Goal: Information Seeking & Learning: Learn about a topic

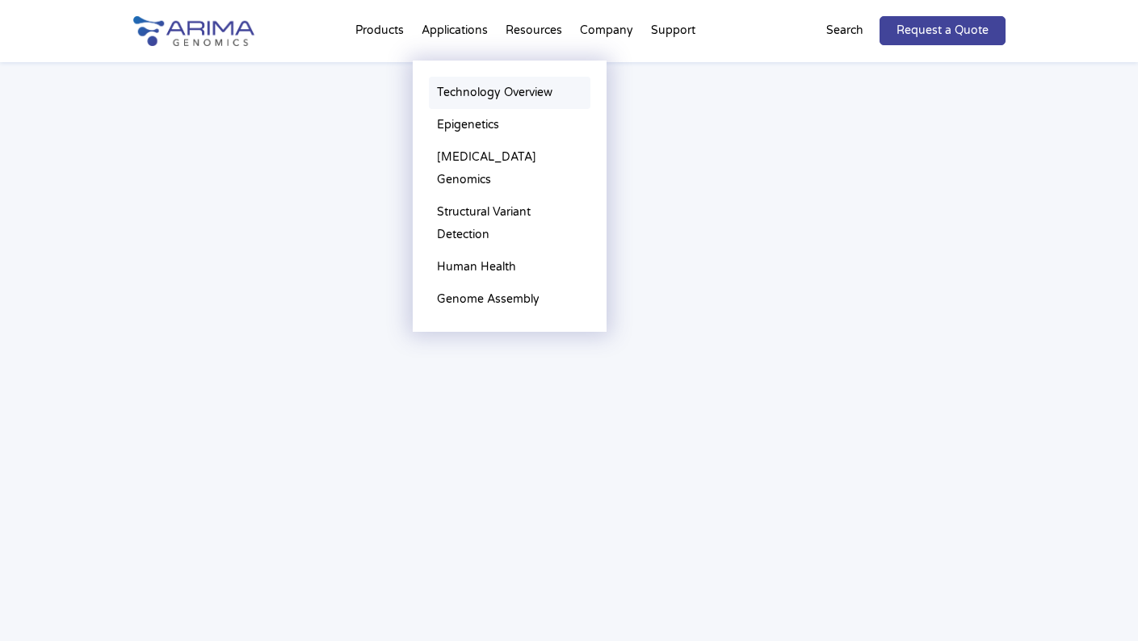
click at [467, 91] on link "Technology Overview" at bounding box center [510, 93] width 162 height 32
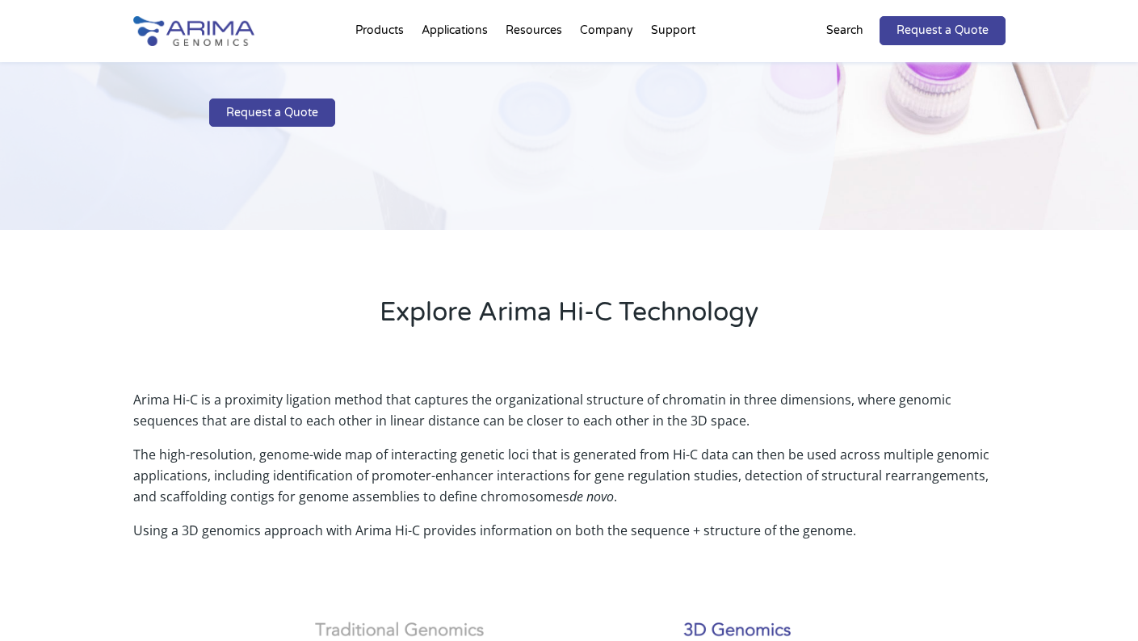
scroll to position [259, 0]
click at [847, 32] on p "Search" at bounding box center [844, 30] width 37 height 21
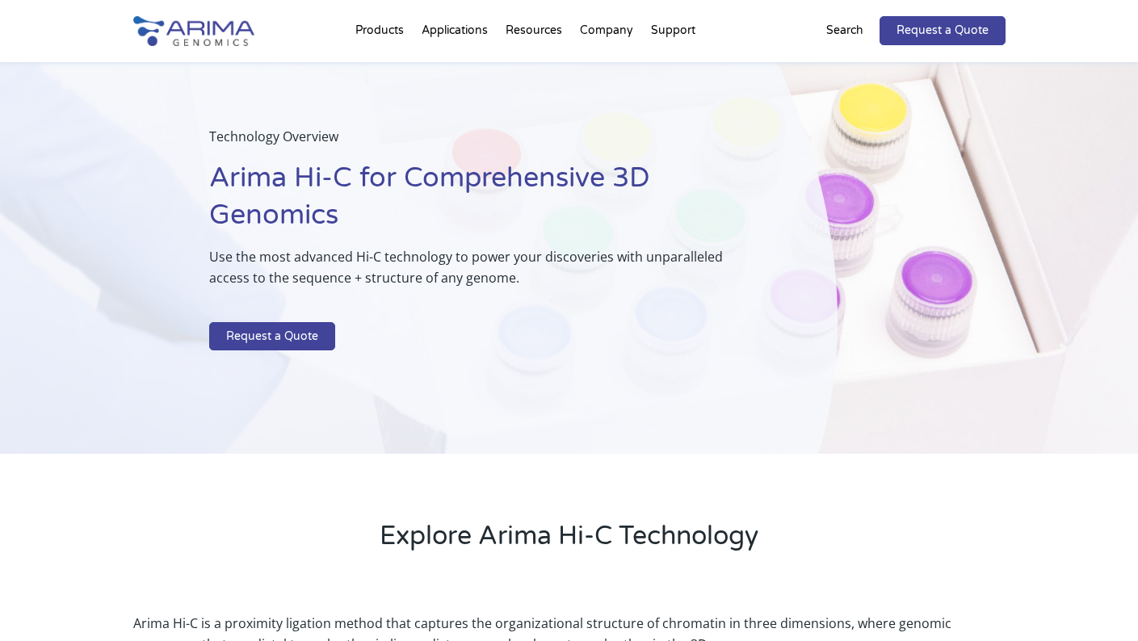
scroll to position [0, 0]
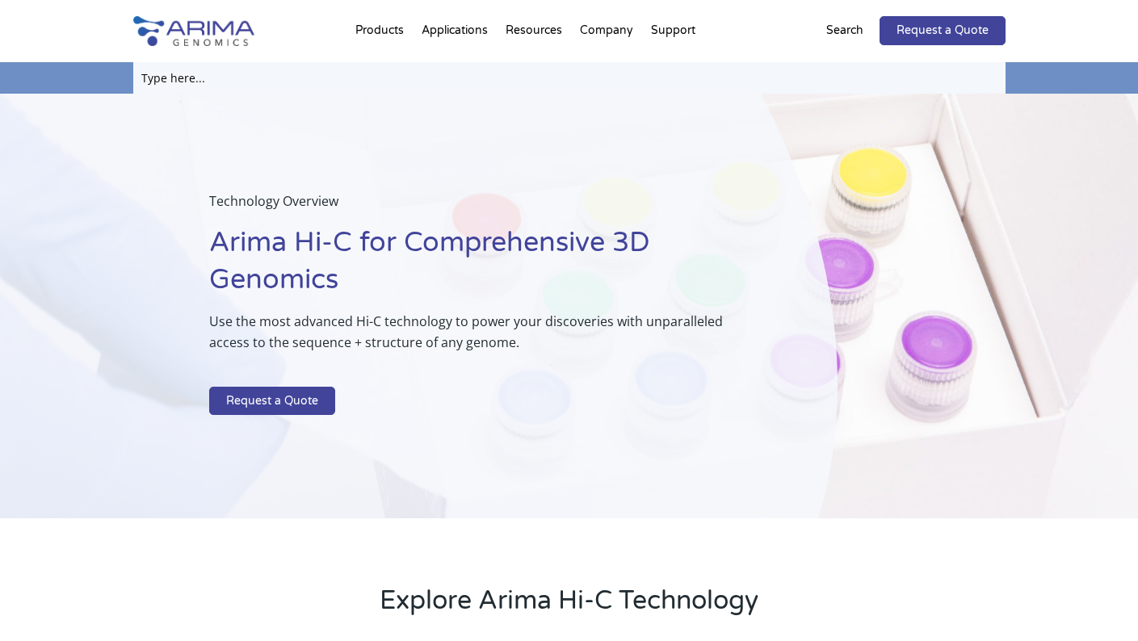
click at [607, 78] on input "text" at bounding box center [569, 78] width 873 height 32
type input "whole genome sequencing"
click input "Search" at bounding box center [0, 0] width 0 height 0
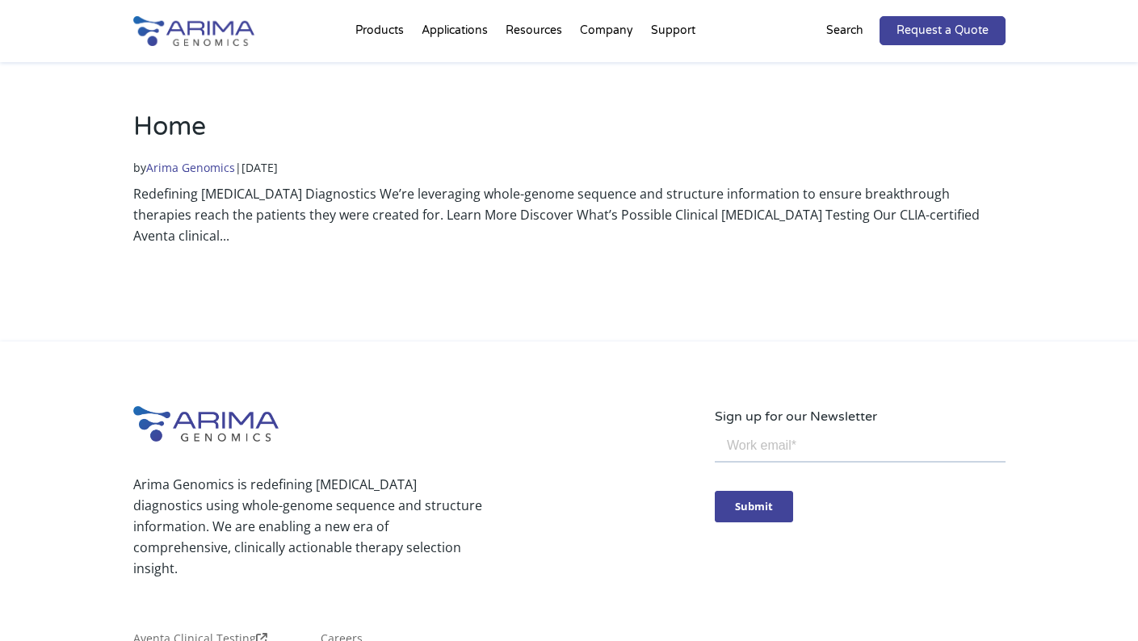
click at [207, 27] on img at bounding box center [193, 31] width 121 height 30
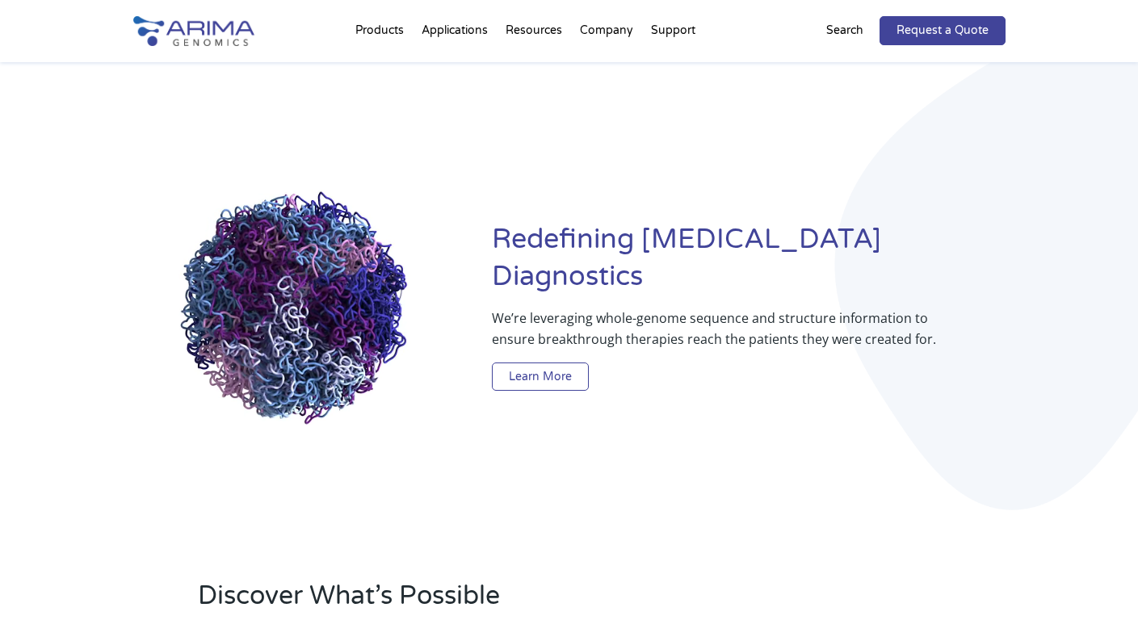
click at [557, 363] on link "Learn More" at bounding box center [540, 377] width 97 height 29
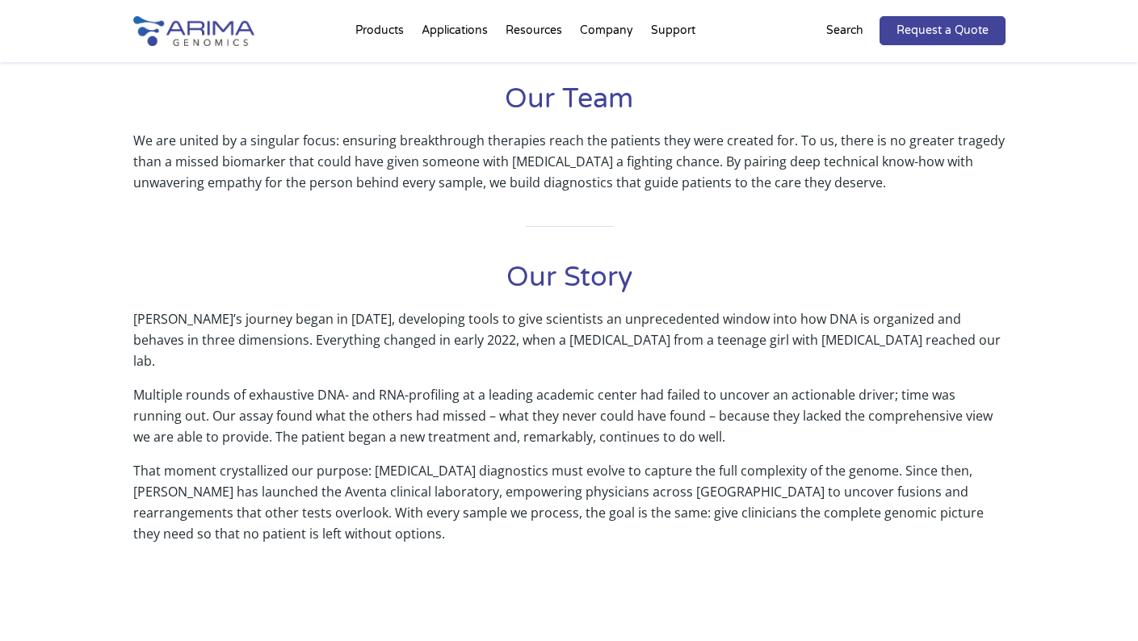
scroll to position [517, 0]
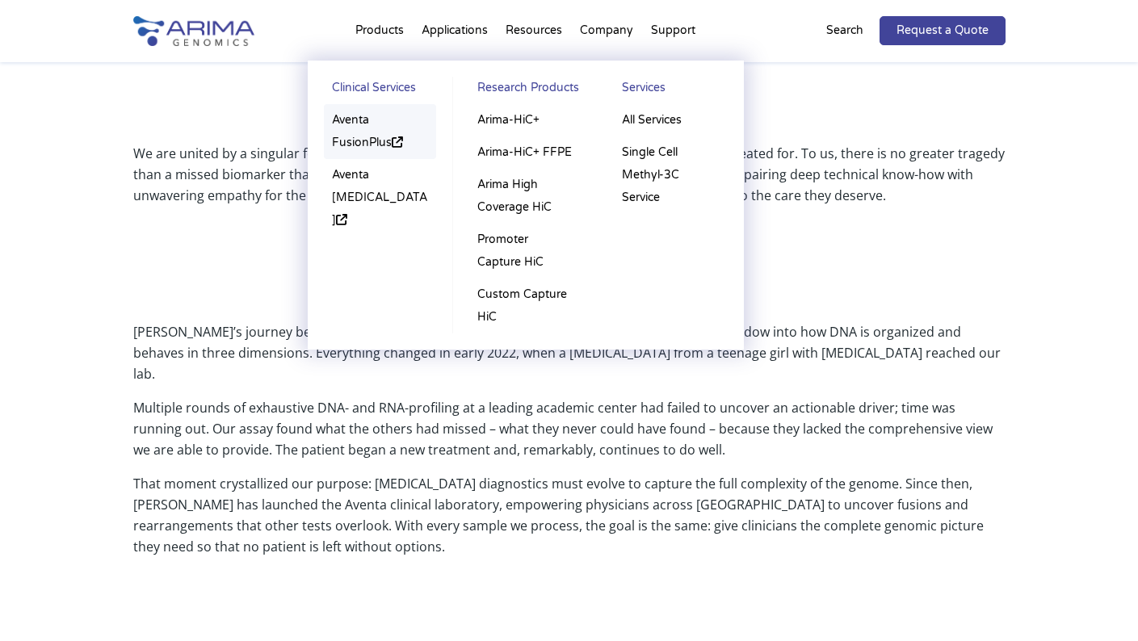
click at [363, 139] on link "Aventa FusionPlus" at bounding box center [380, 131] width 113 height 55
click at [377, 194] on link "Aventa [MEDICAL_DATA]" at bounding box center [380, 198] width 113 height 78
click at [501, 127] on link "Arima-HiC+" at bounding box center [525, 120] width 112 height 32
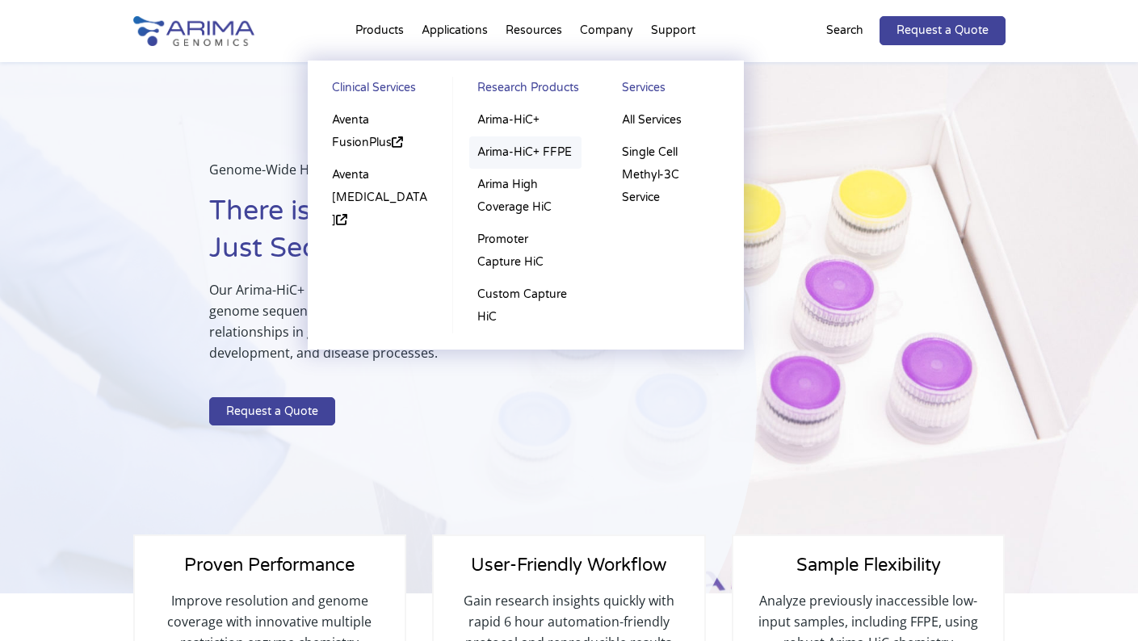
click at [522, 154] on link "Arima-HiC+ FFPE" at bounding box center [525, 153] width 112 height 32
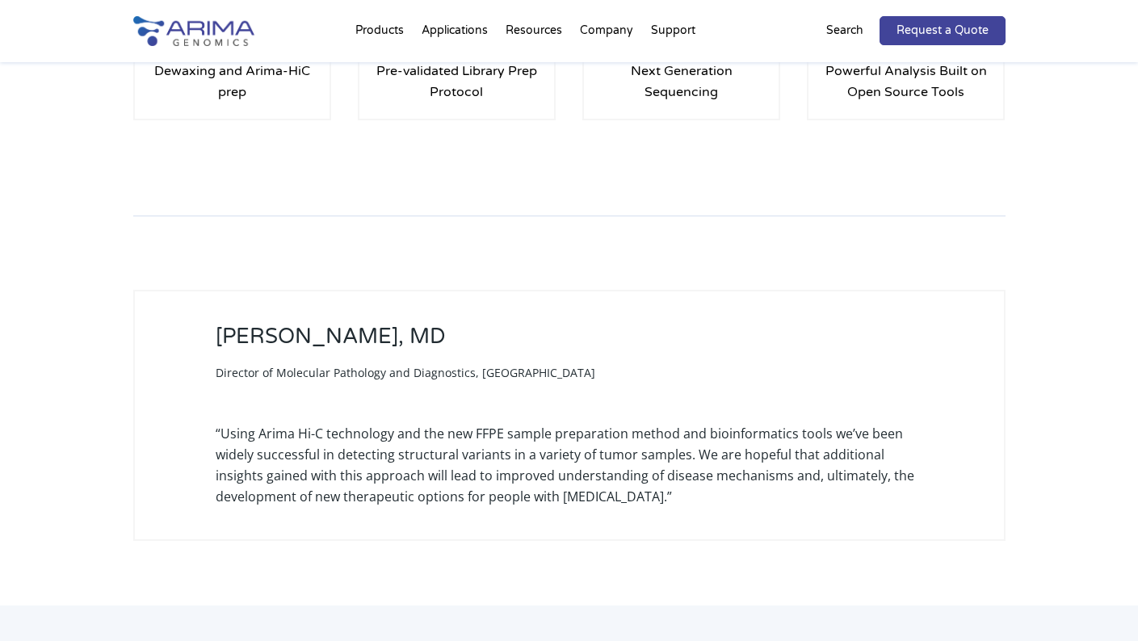
scroll to position [2521, 0]
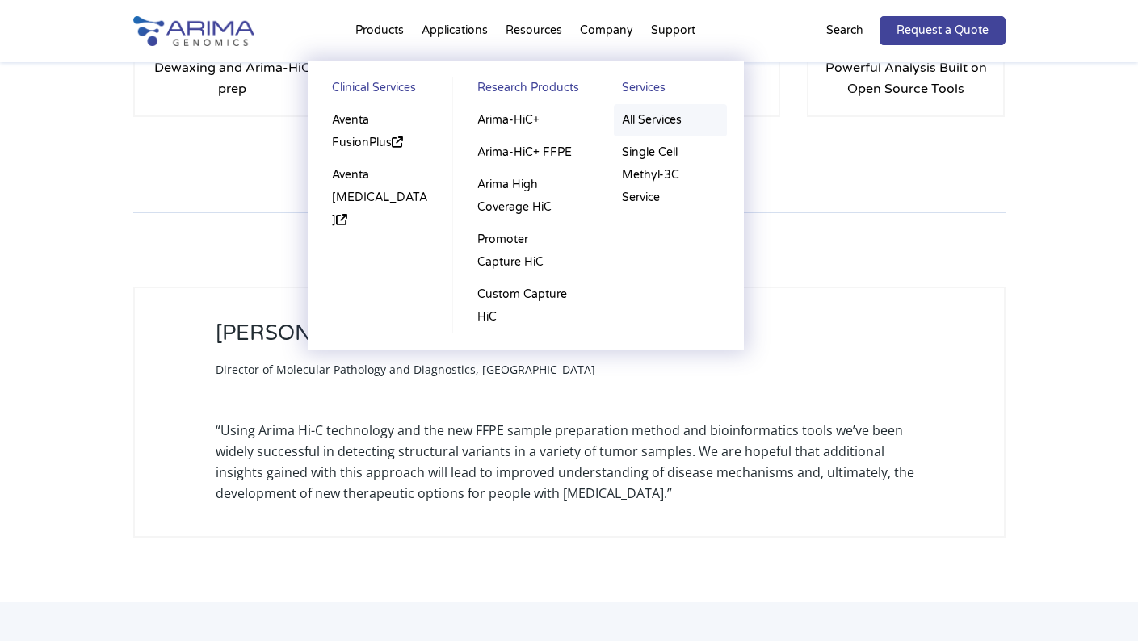
click at [632, 115] on link "All Services" at bounding box center [670, 120] width 113 height 32
